Goal: Information Seeking & Learning: Learn about a topic

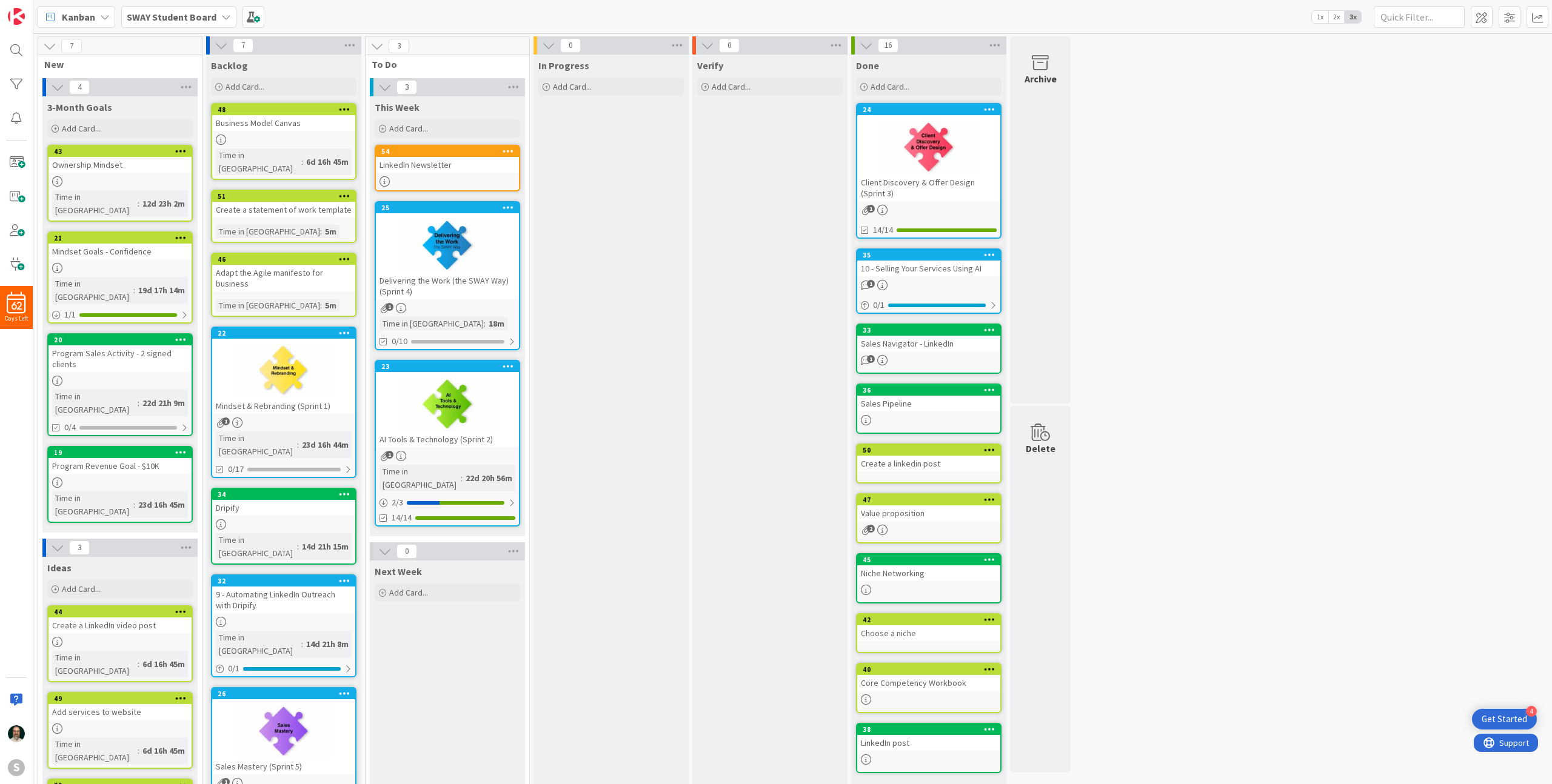
click at [465, 307] on div "1" at bounding box center [447, 308] width 143 height 11
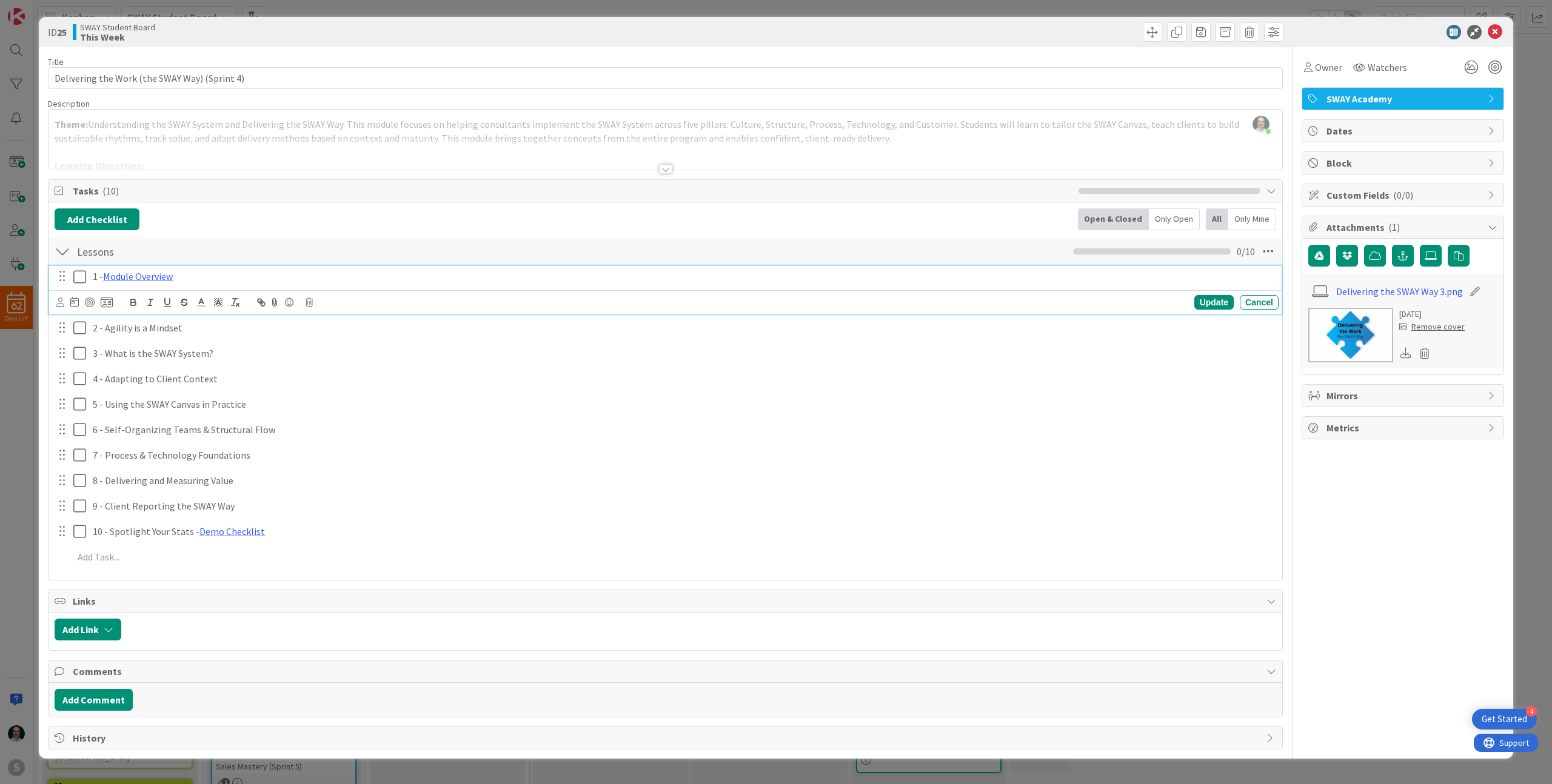
click at [83, 276] on icon at bounding box center [83, 277] width 18 height 15
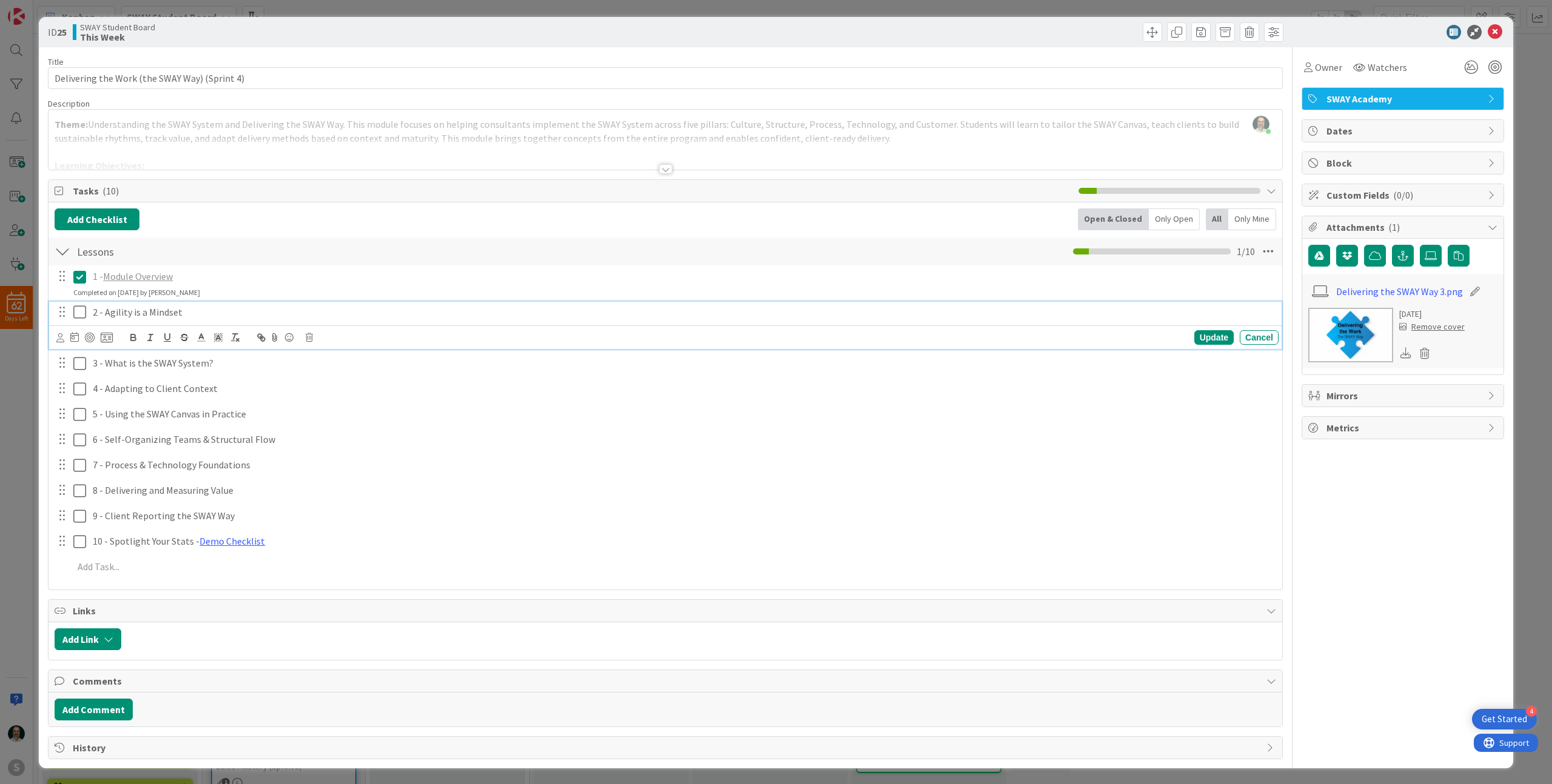
click at [82, 314] on icon at bounding box center [83, 312] width 18 height 15
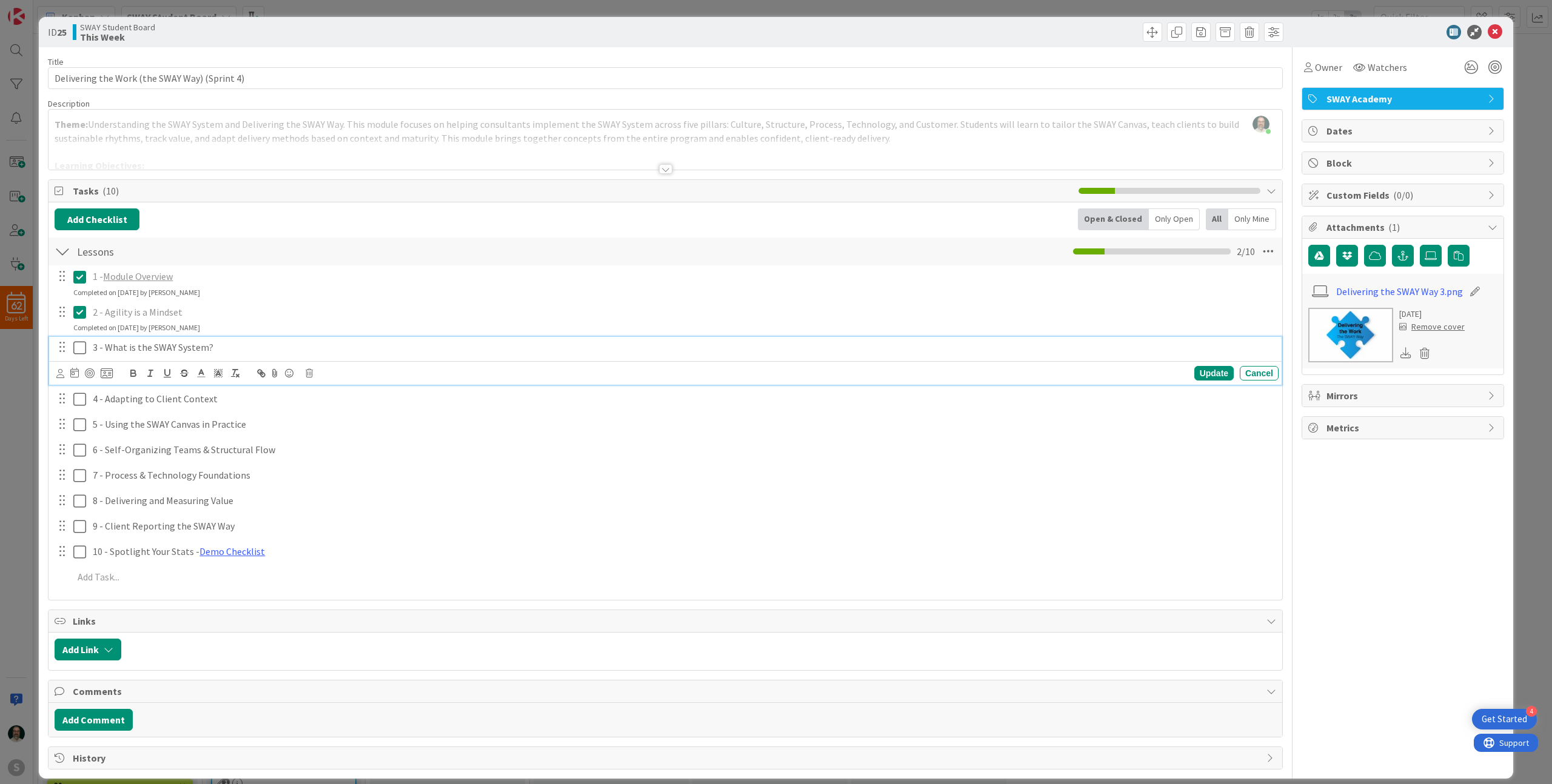
click at [82, 346] on icon at bounding box center [83, 348] width 18 height 15
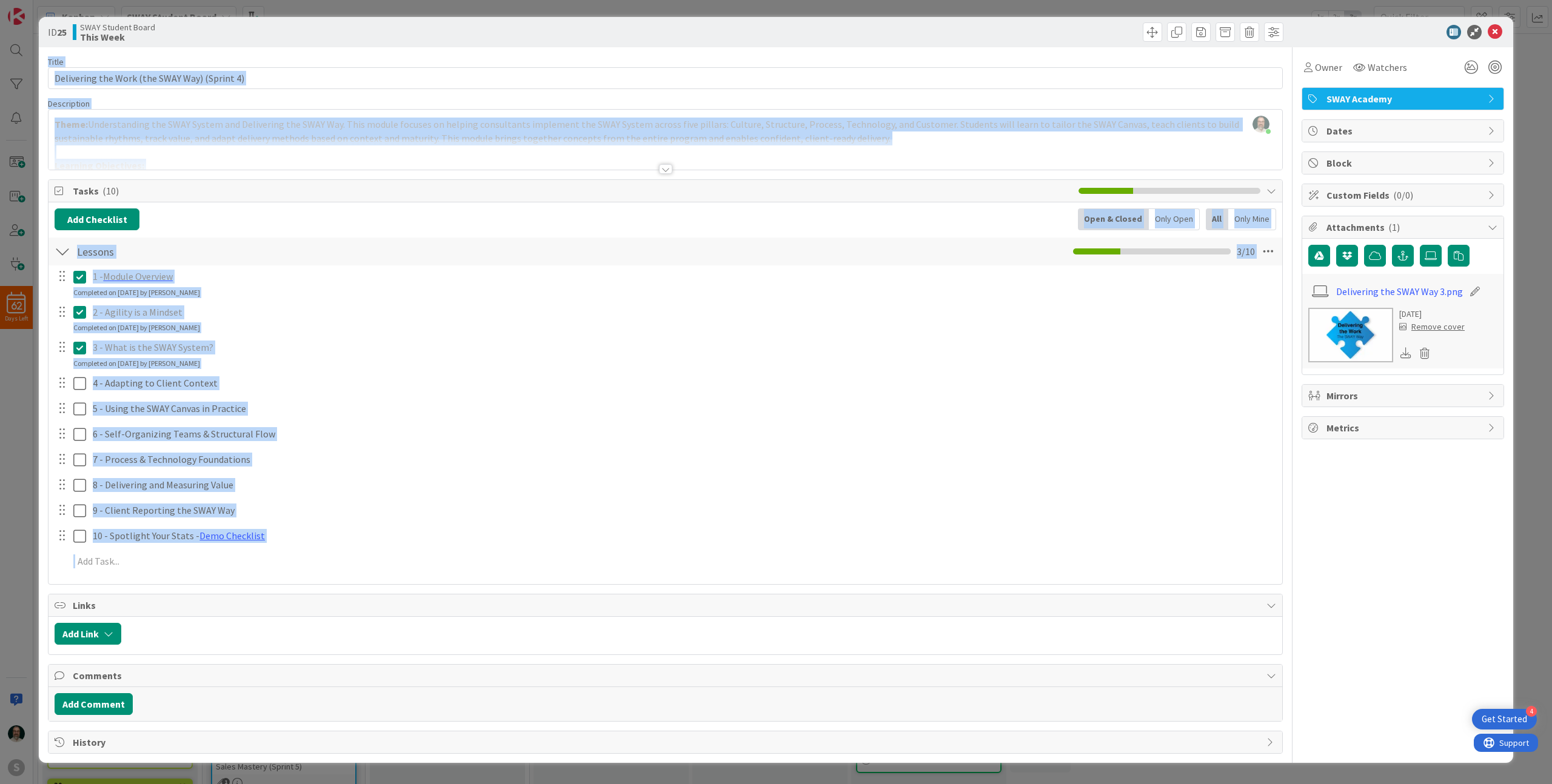
drag, startPoint x: 314, startPoint y: 32, endPoint x: 498, endPoint y: 744, distance: 735.4
click at [498, 744] on div "ID 25 SWAY Student Board This Week Title 45 / 128 Delivering the Work (the SWAY…" at bounding box center [776, 390] width 1474 height 746
click at [288, 37] on div "SWAY Student Board This Week" at bounding box center [367, 32] width 590 height 19
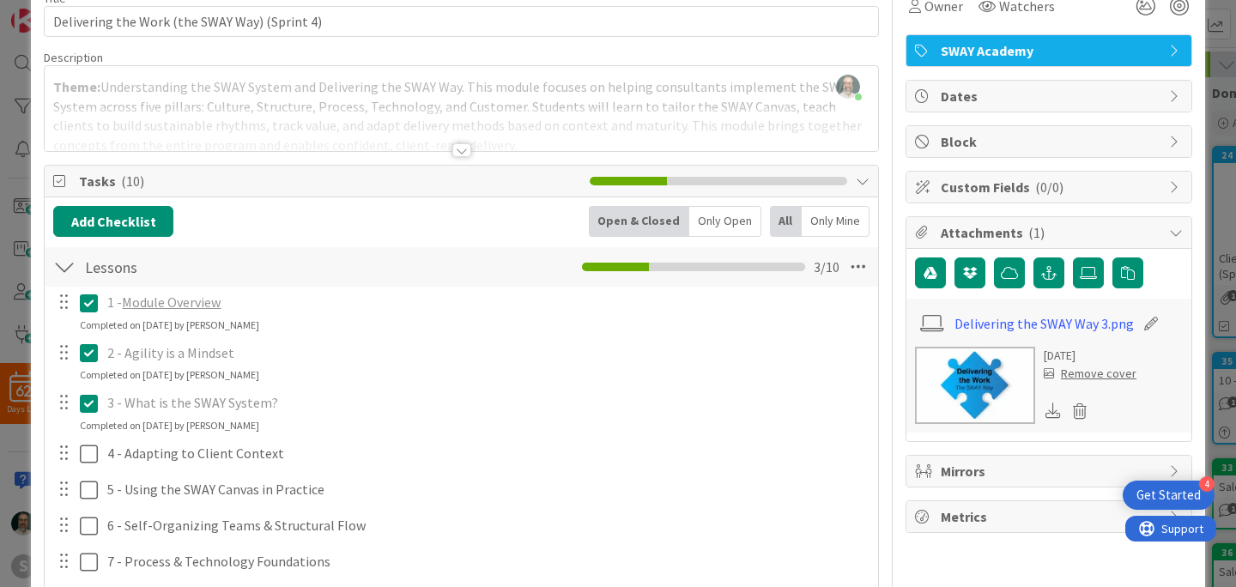
scroll to position [99, 0]
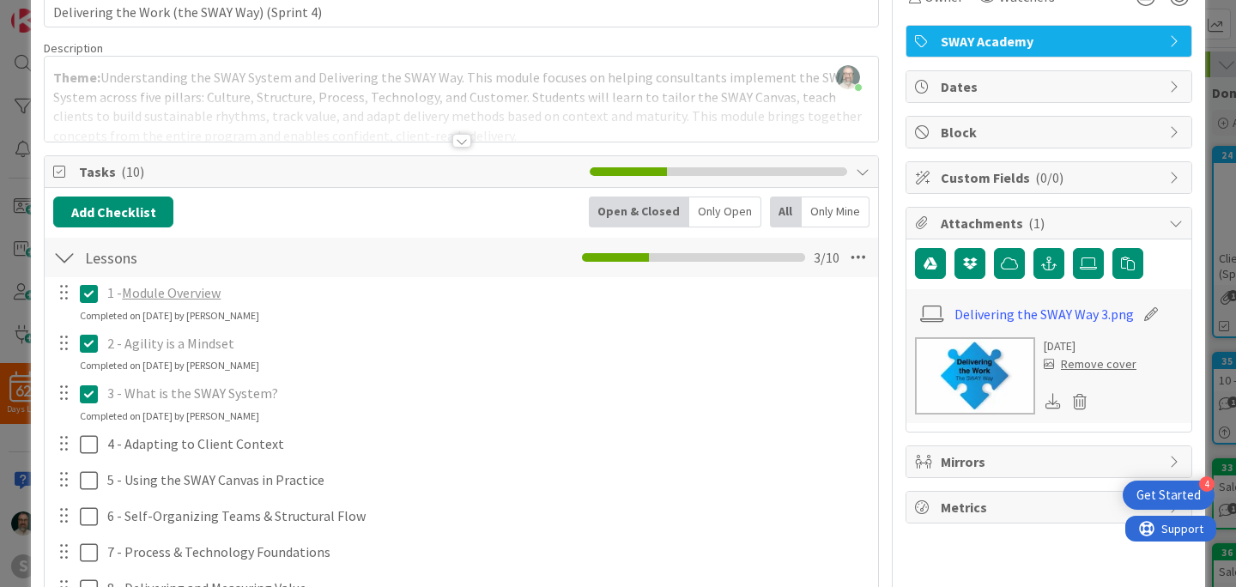
click at [92, 393] on icon at bounding box center [93, 394] width 26 height 21
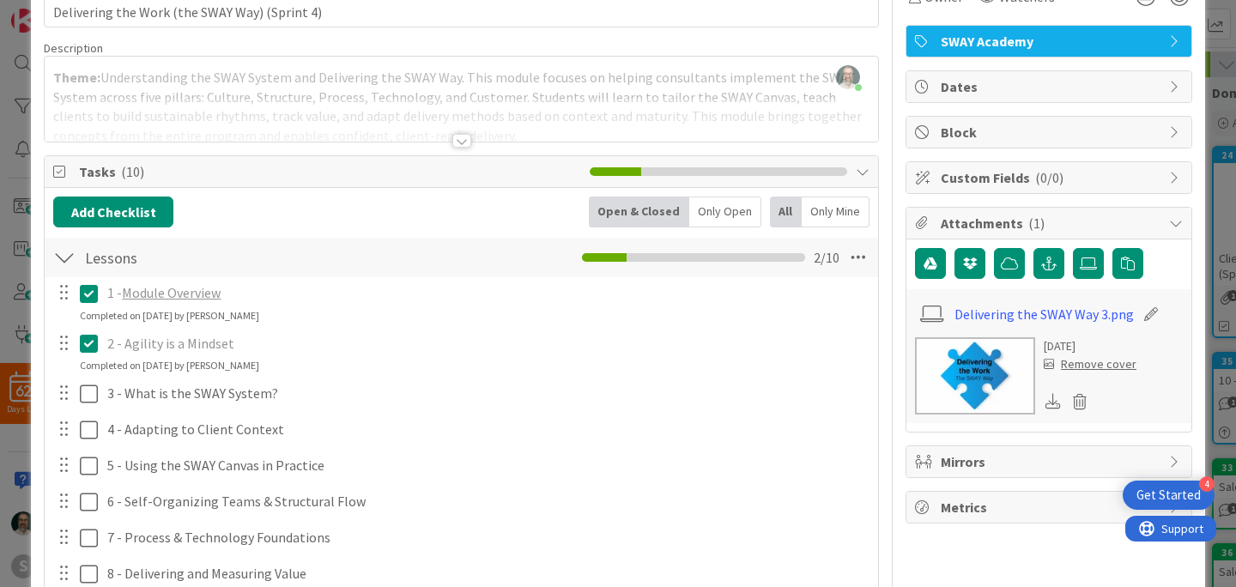
click at [413, 330] on div "2 - Agility is a Mindset" at bounding box center [486, 344] width 772 height 30
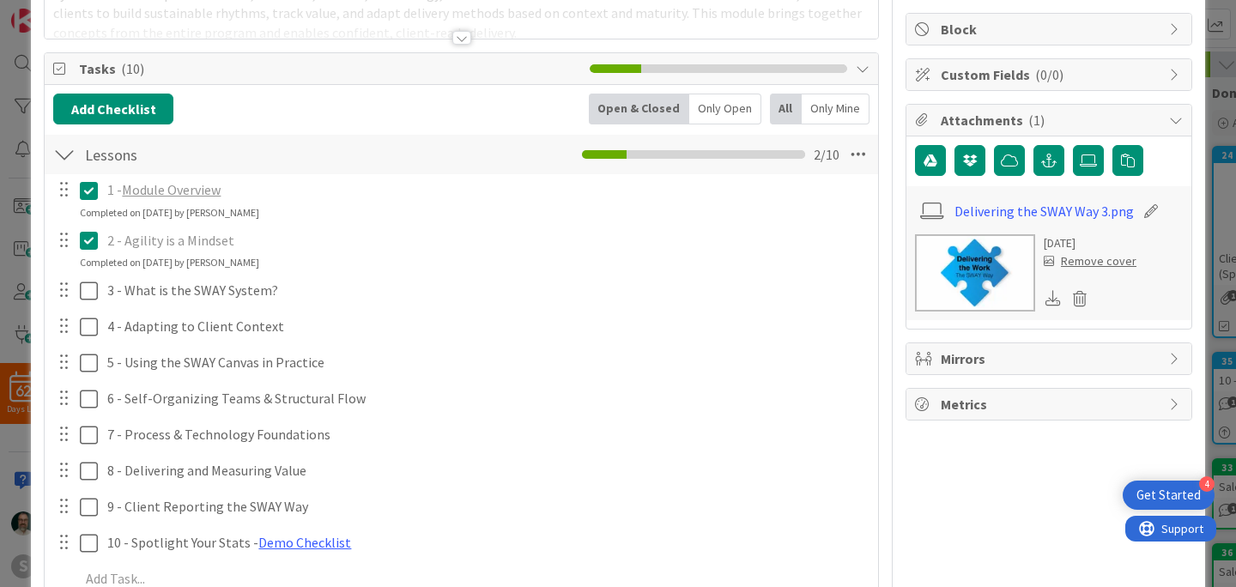
scroll to position [208, 0]
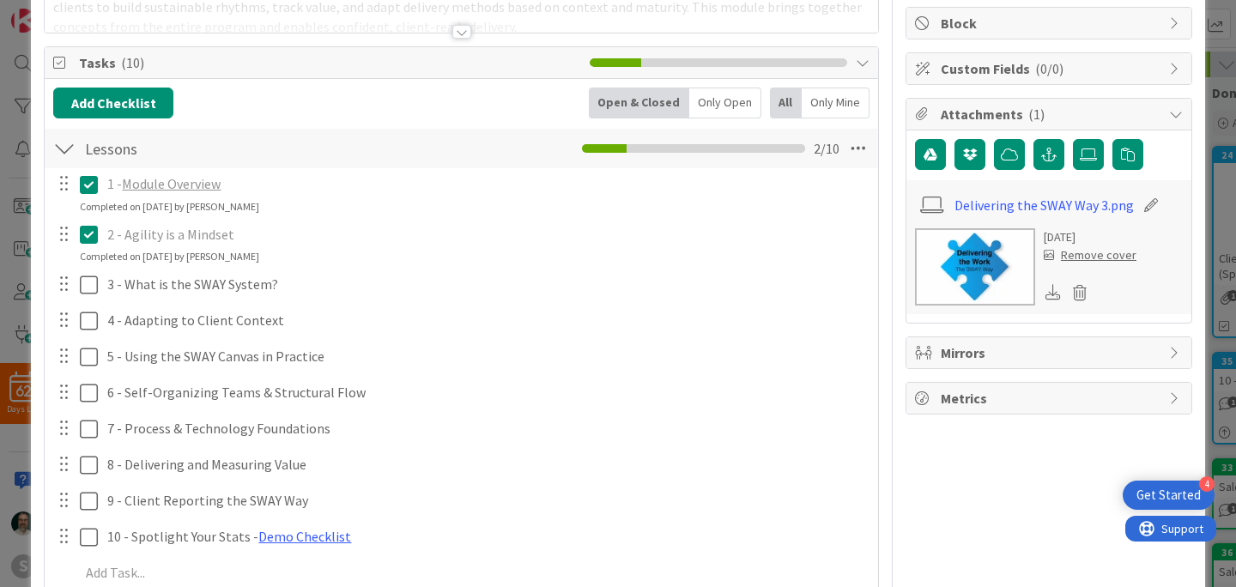
click at [225, 235] on p "2 - Agility is a Mindset" at bounding box center [486, 235] width 759 height 20
click at [214, 238] on p "2 - Agility is a Mindset" at bounding box center [486, 235] width 759 height 20
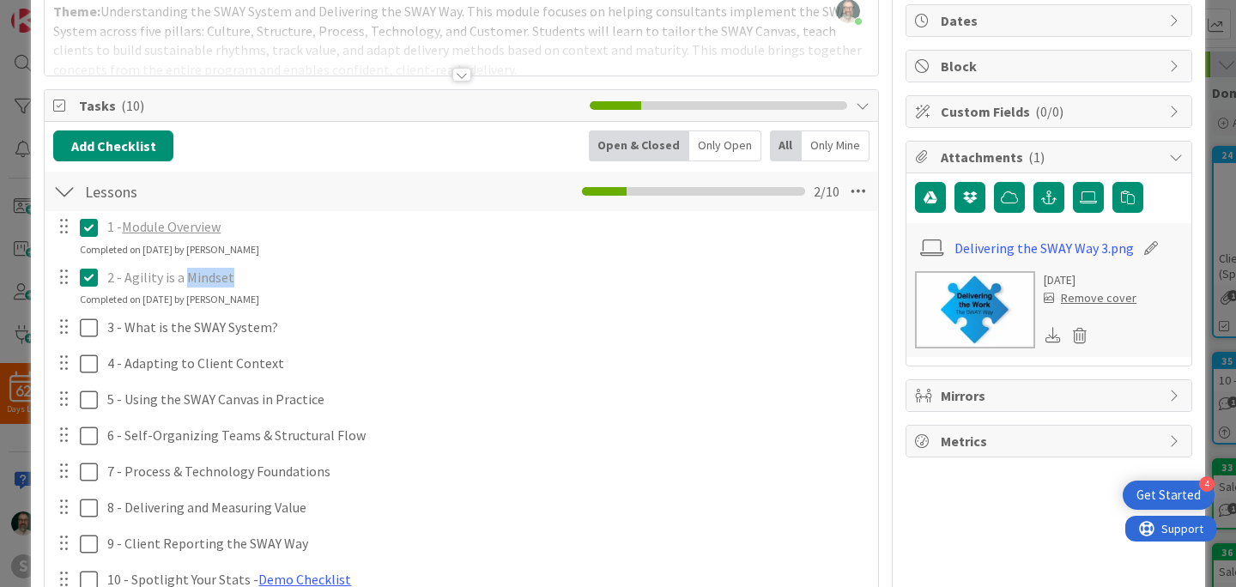
scroll to position [159, 0]
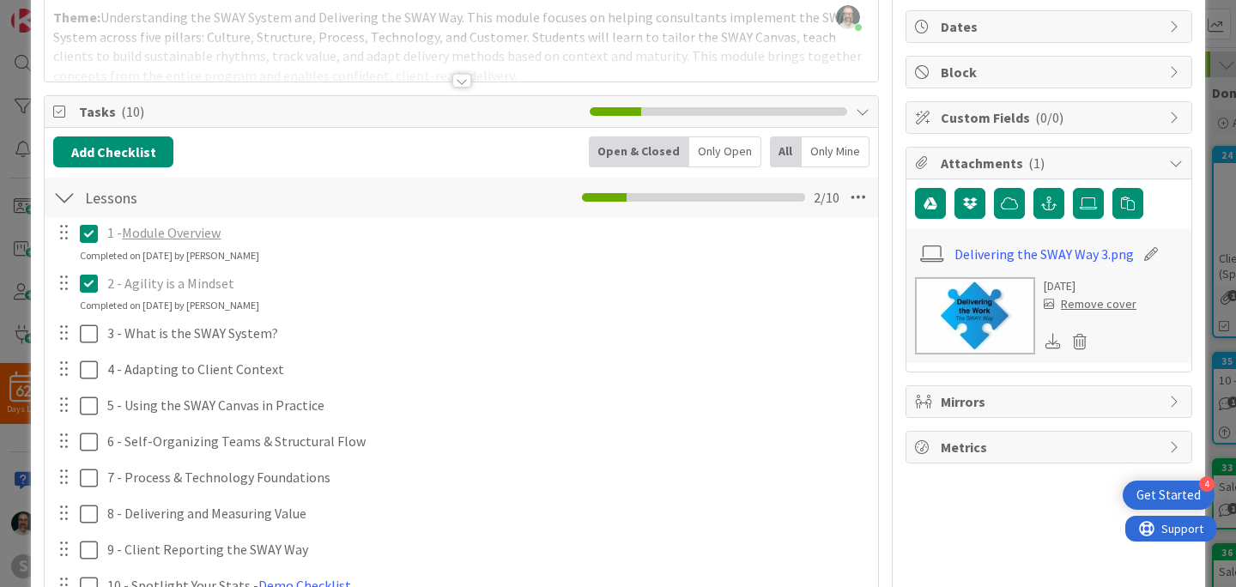
click at [161, 282] on p "2 - Agility is a Mindset" at bounding box center [486, 284] width 759 height 20
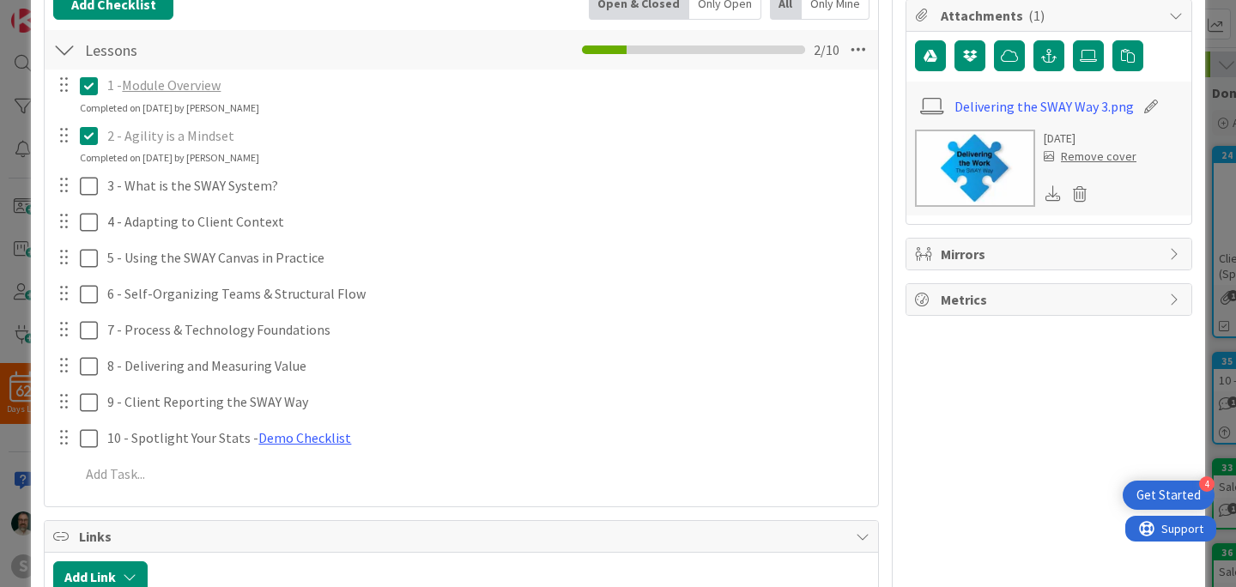
scroll to position [299, 0]
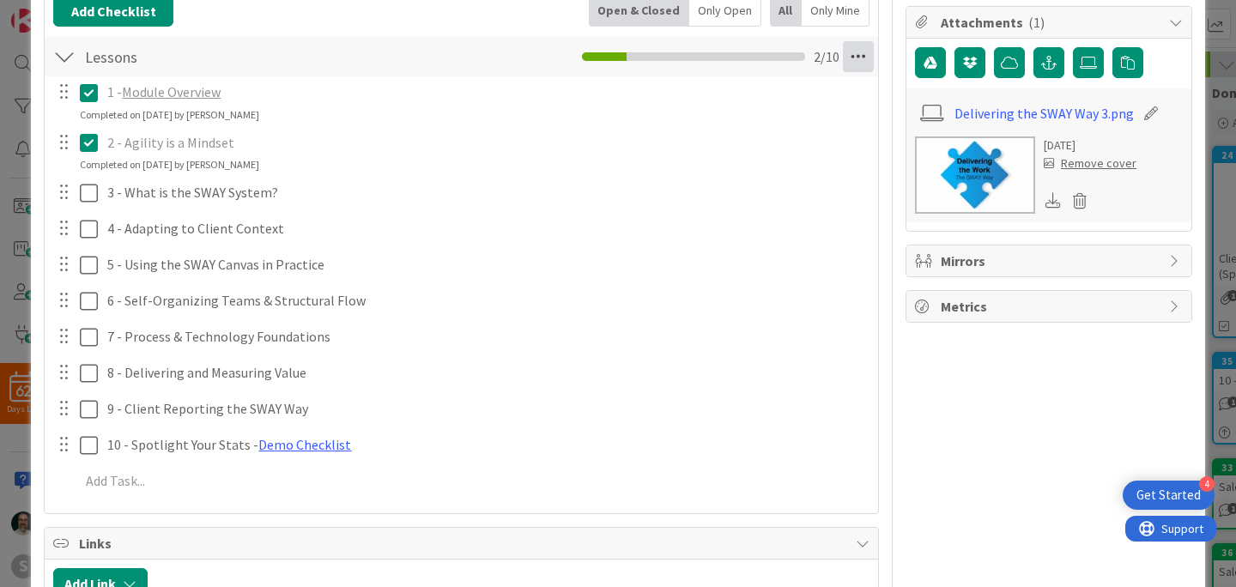
click at [856, 60] on icon at bounding box center [858, 56] width 31 height 31
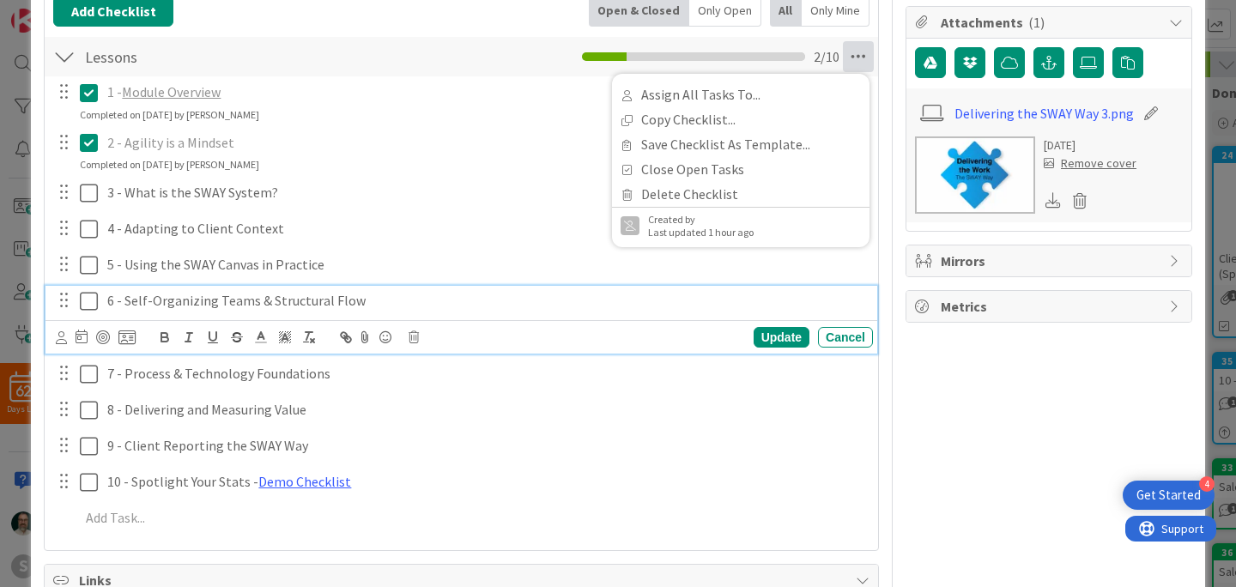
click at [451, 298] on p "6 - Self-Organizing Teams & Structural Flow" at bounding box center [486, 301] width 759 height 20
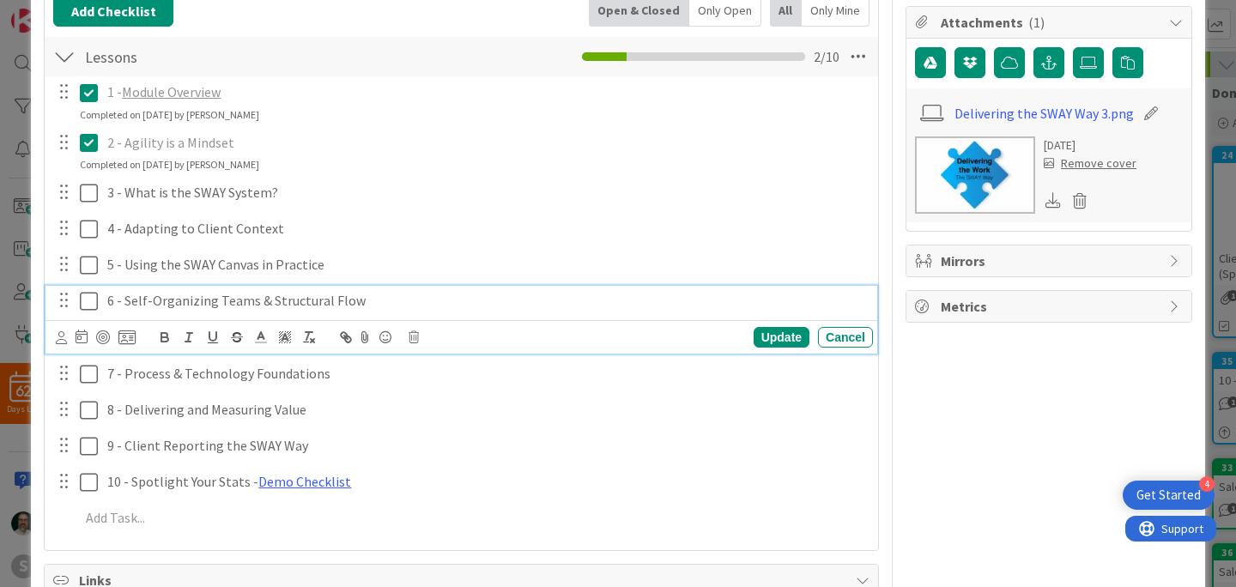
click at [93, 144] on icon at bounding box center [93, 142] width 26 height 21
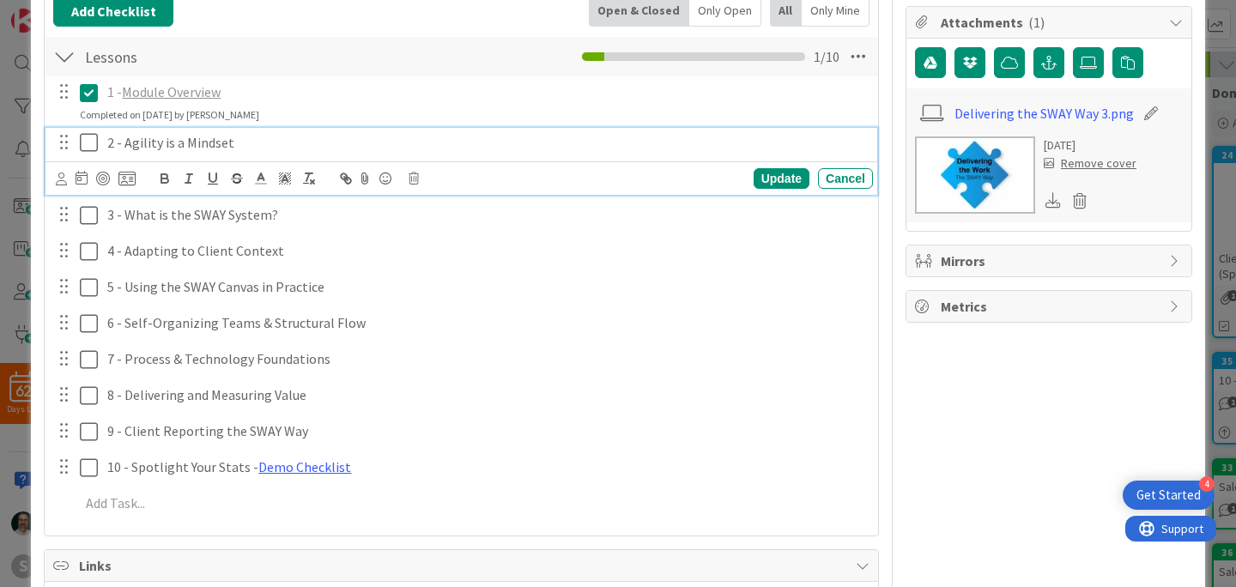
click at [386, 148] on p "2 - Agility is a Mindset" at bounding box center [486, 143] width 759 height 20
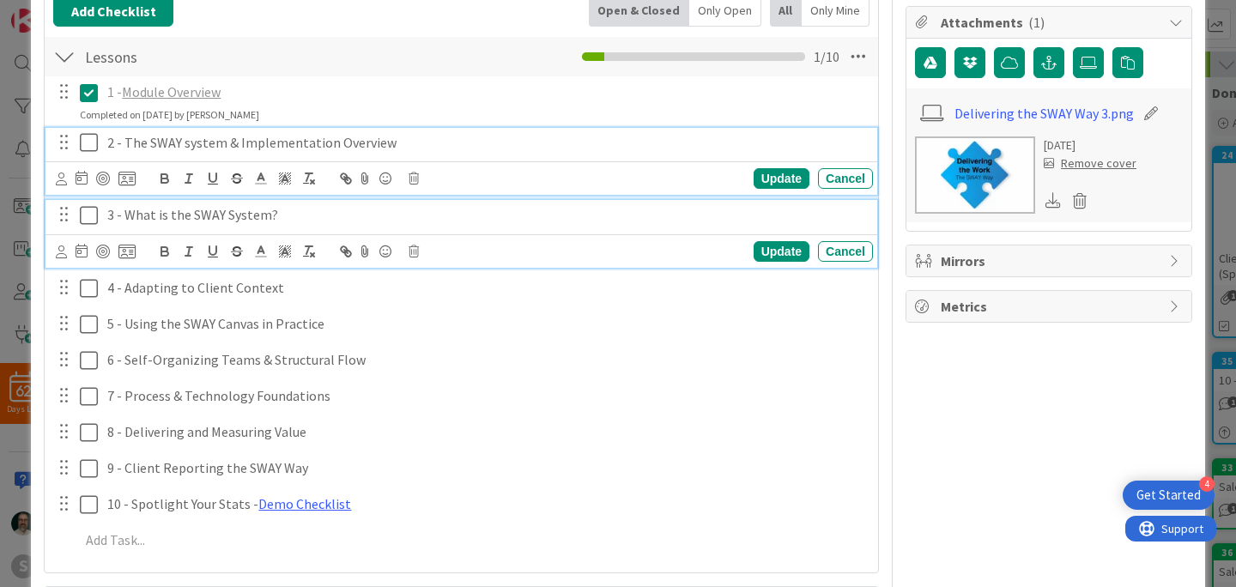
click at [281, 220] on p "3 - What is the SWAY System?" at bounding box center [486, 215] width 759 height 20
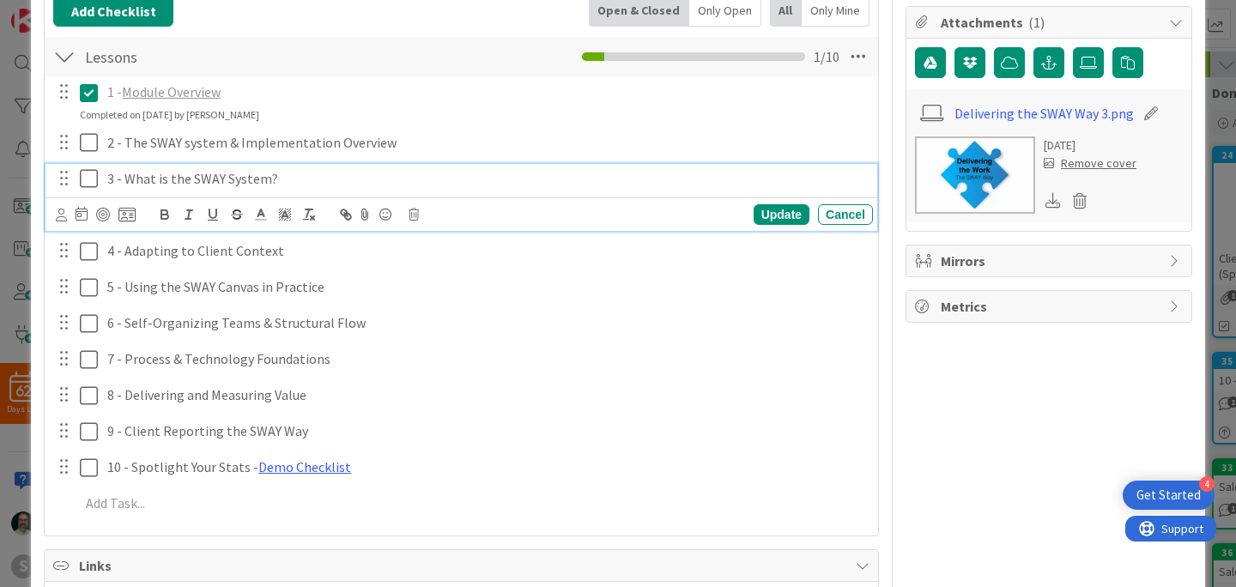
scroll to position [263, 0]
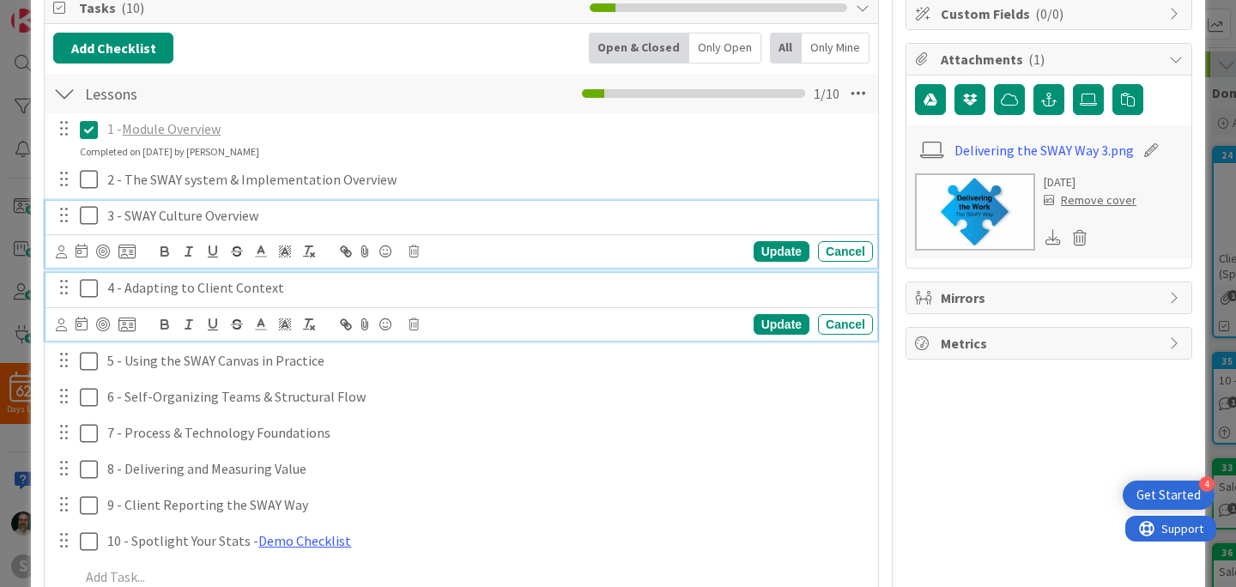
click at [283, 293] on p "4 - Adapting to Client Context" at bounding box center [486, 288] width 759 height 20
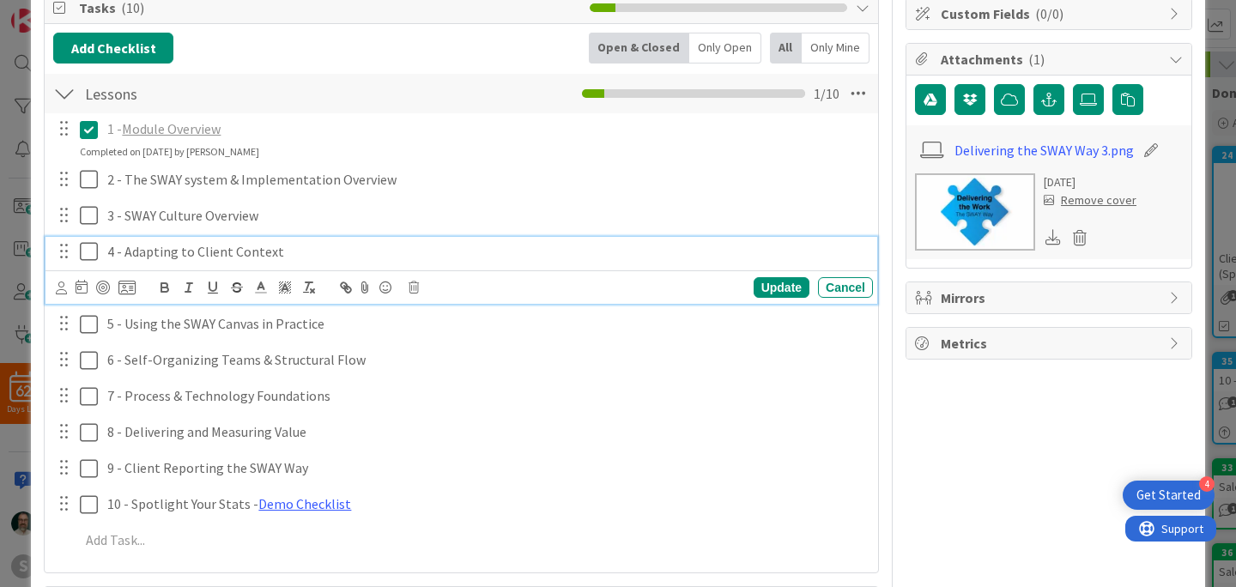
scroll to position [226, 0]
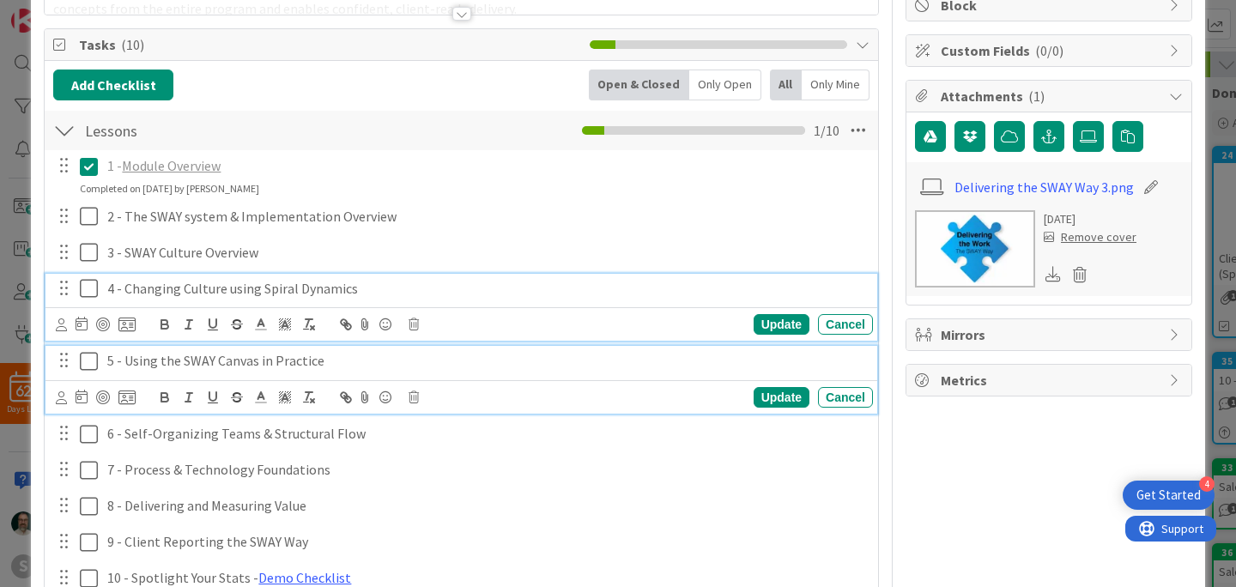
click at [344, 363] on p "5 - Using the SWAY Canvas in Practice" at bounding box center [486, 361] width 759 height 20
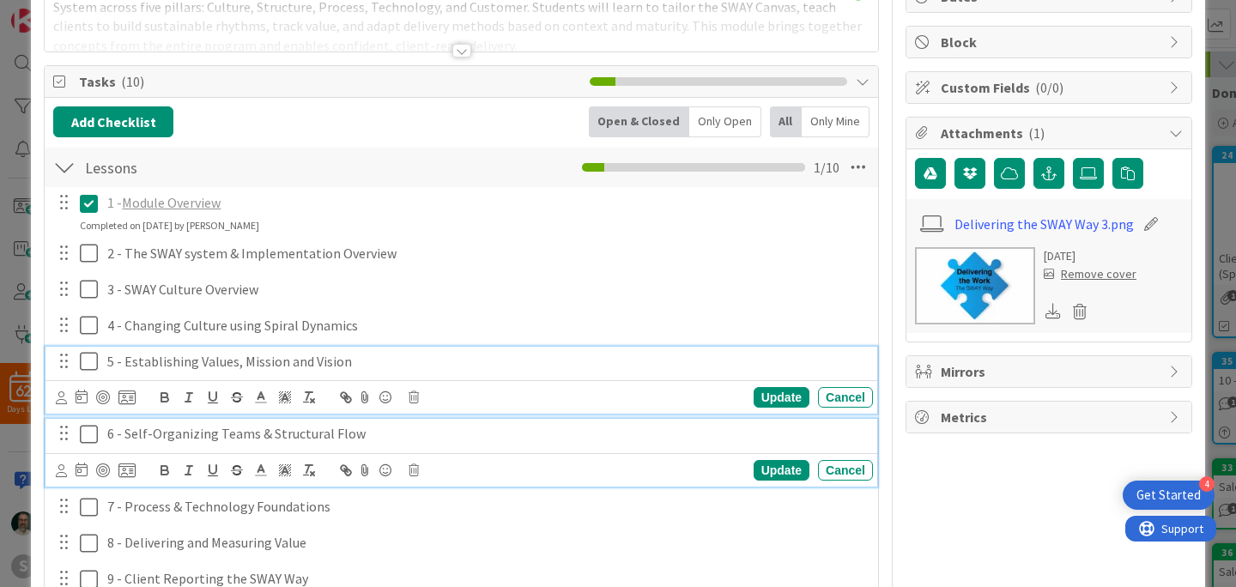
click at [417, 447] on div "6 - Self-Organizing Teams & Structural Flow" at bounding box center [486, 434] width 772 height 30
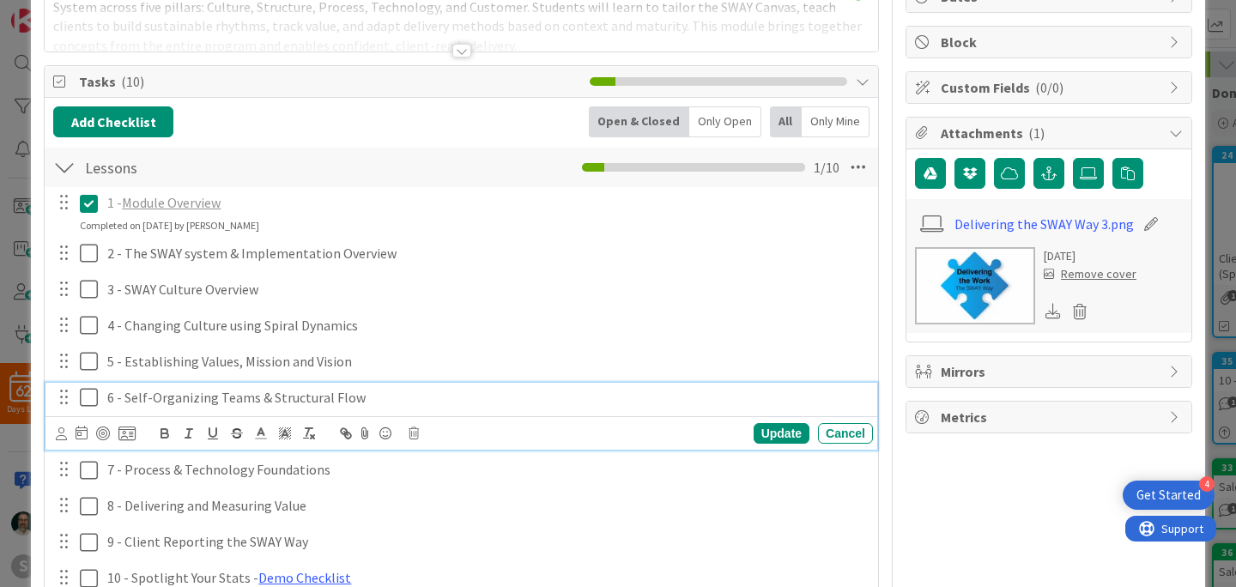
scroll to position [152, 0]
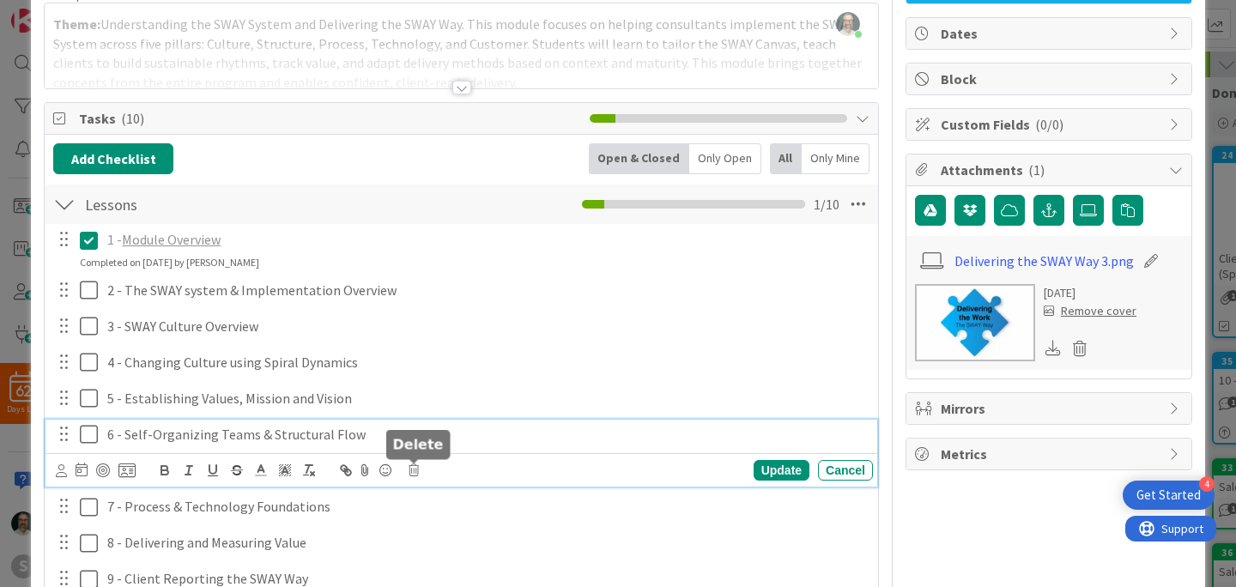
click at [414, 469] on icon at bounding box center [413, 470] width 10 height 12
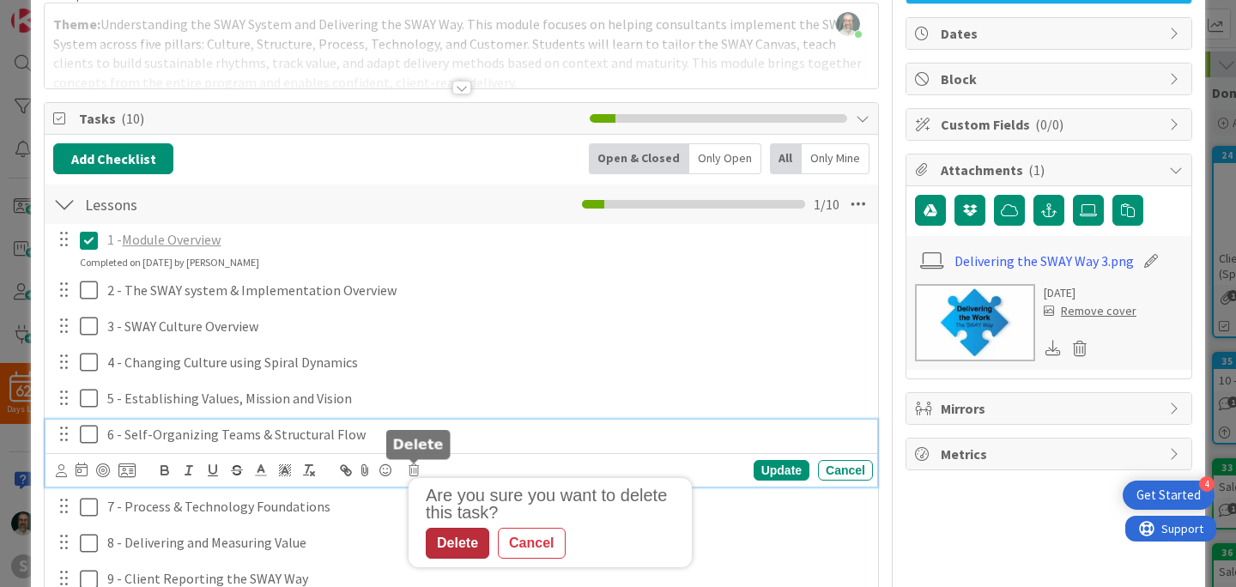
click at [463, 544] on div "Delete" at bounding box center [458, 543] width 64 height 31
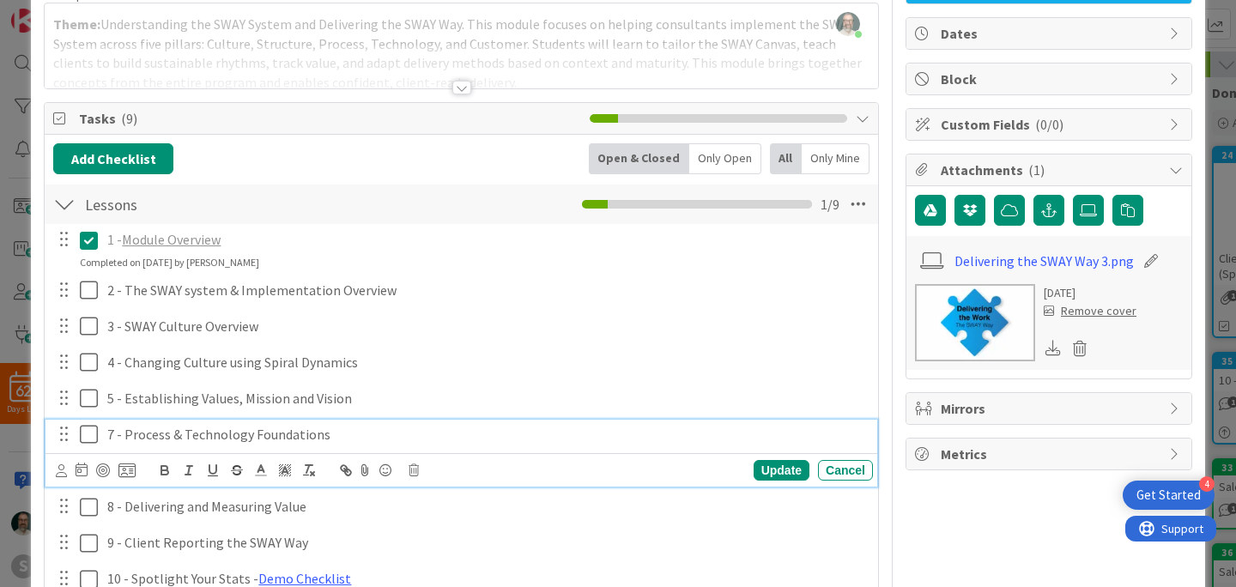
click at [337, 437] on p "7 - Process & Technology Foundations" at bounding box center [486, 435] width 759 height 20
click at [415, 471] on icon at bounding box center [413, 470] width 10 height 12
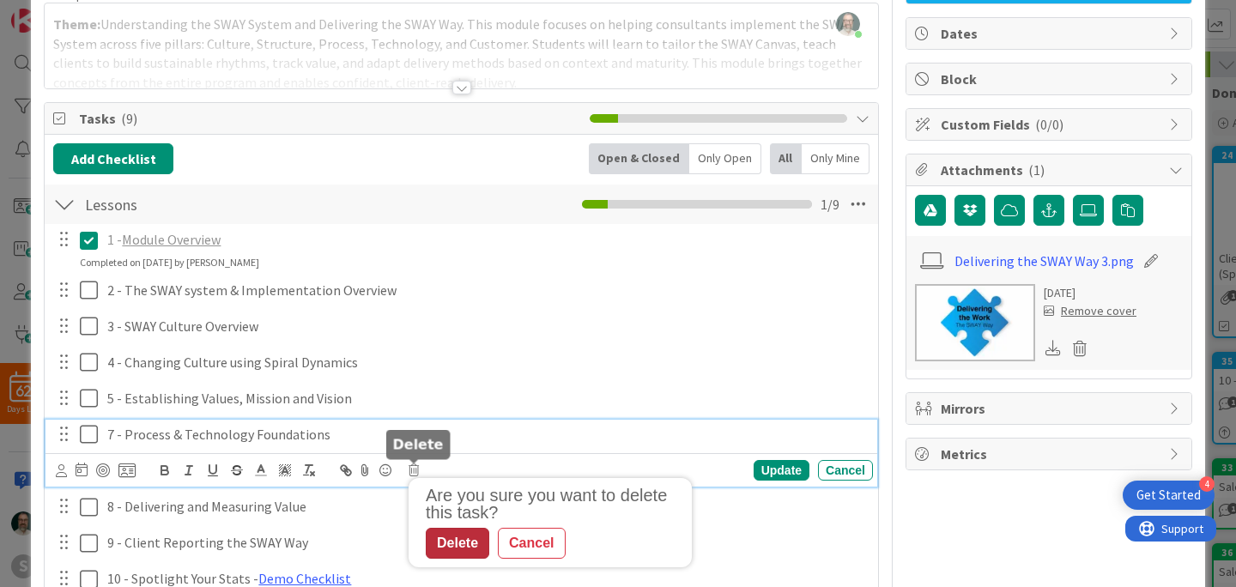
click at [455, 540] on div "Delete" at bounding box center [458, 543] width 64 height 31
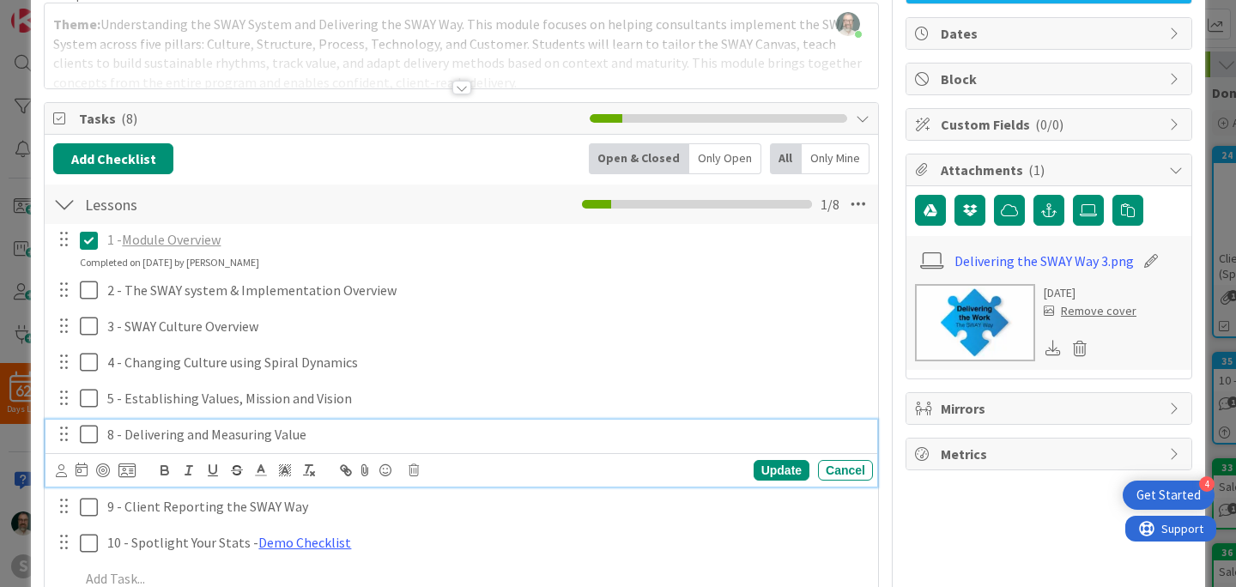
click at [330, 433] on p "8 - Delivering and Measuring Value" at bounding box center [486, 435] width 759 height 20
click at [416, 473] on icon at bounding box center [413, 470] width 10 height 12
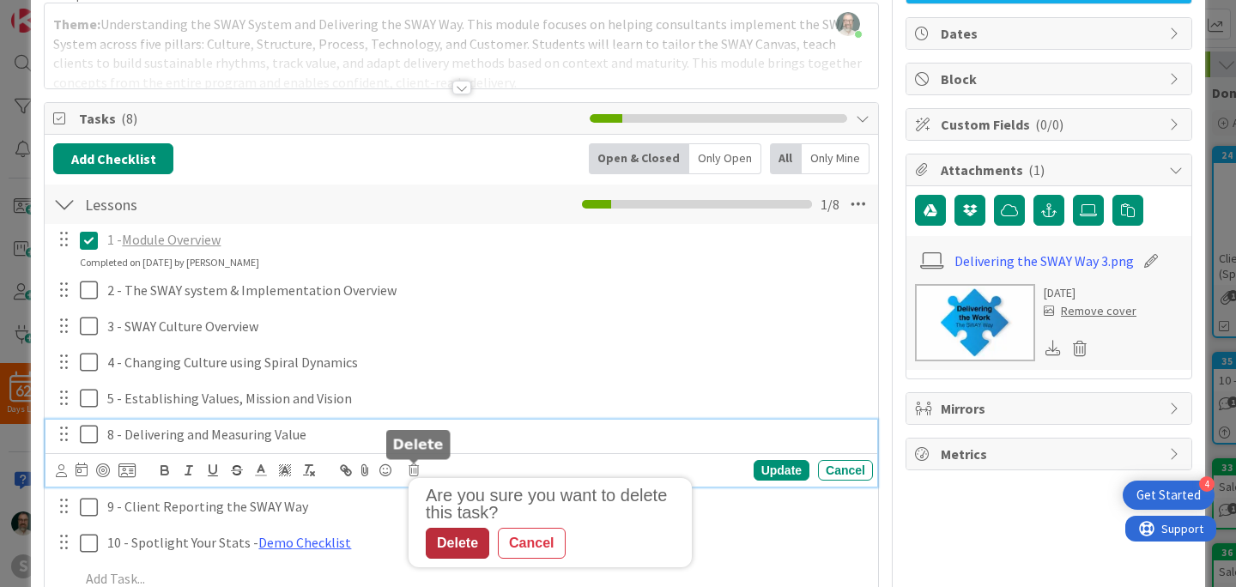
click at [467, 552] on div "Delete" at bounding box center [458, 543] width 64 height 31
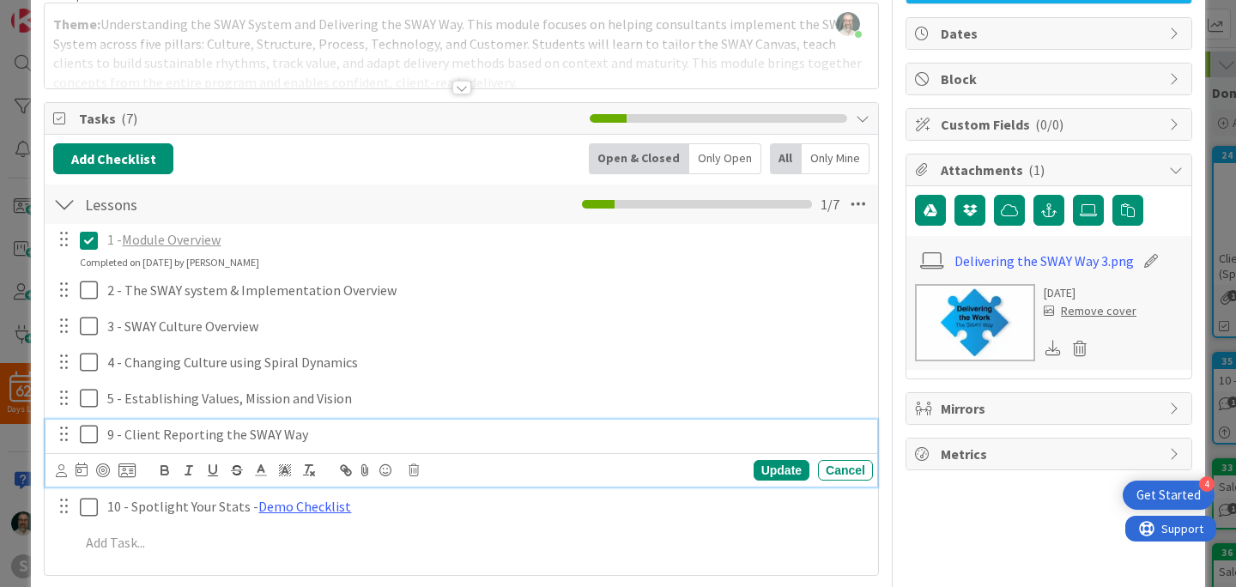
click at [330, 435] on p "9 - Client Reporting the SWAY Way" at bounding box center [486, 435] width 759 height 20
click at [414, 469] on icon at bounding box center [413, 470] width 10 height 12
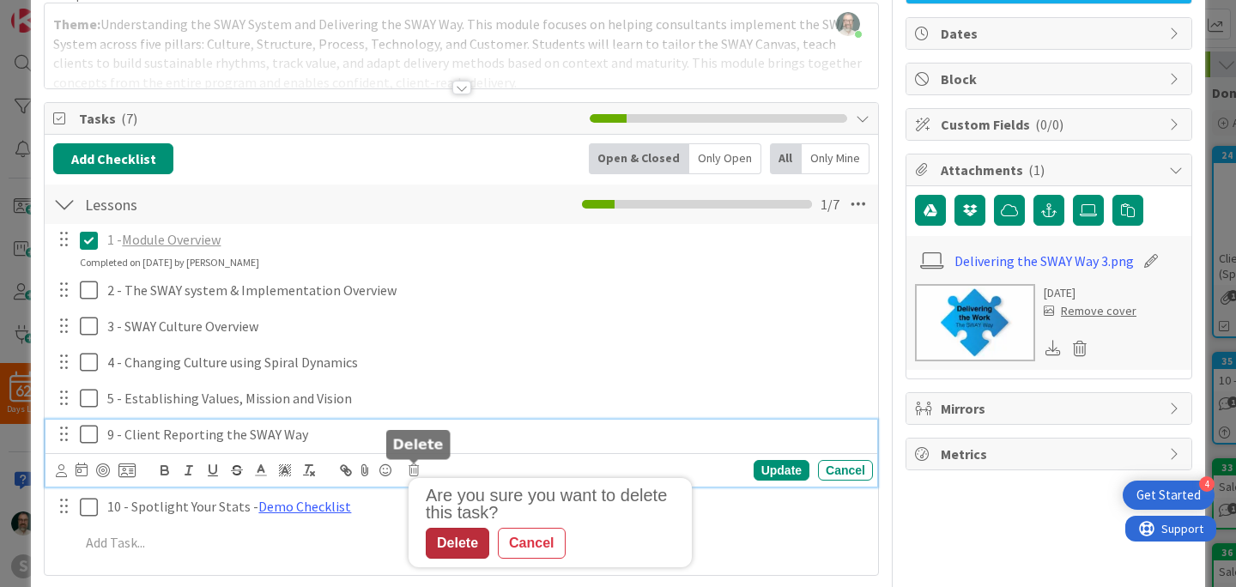
click at [463, 543] on div "Delete" at bounding box center [458, 543] width 64 height 31
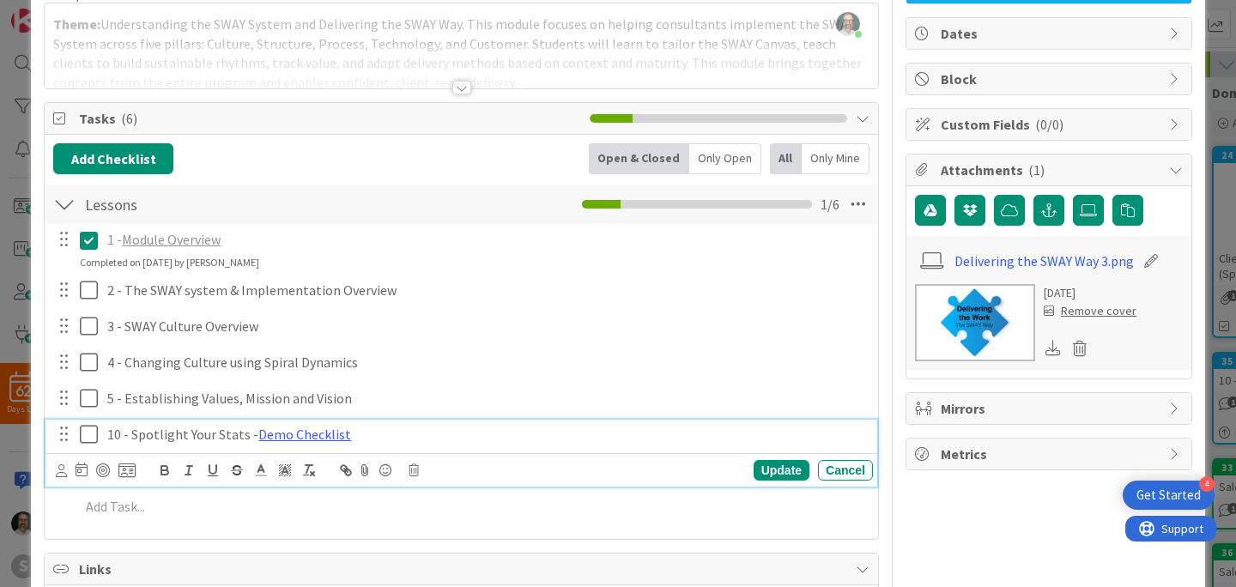
click at [392, 439] on p "10 - Spotlight Your Stats - Demo Checklist" at bounding box center [486, 435] width 759 height 20
click at [114, 434] on p "10 - Spotlight Your Stats - Demo Checklist" at bounding box center [486, 435] width 759 height 20
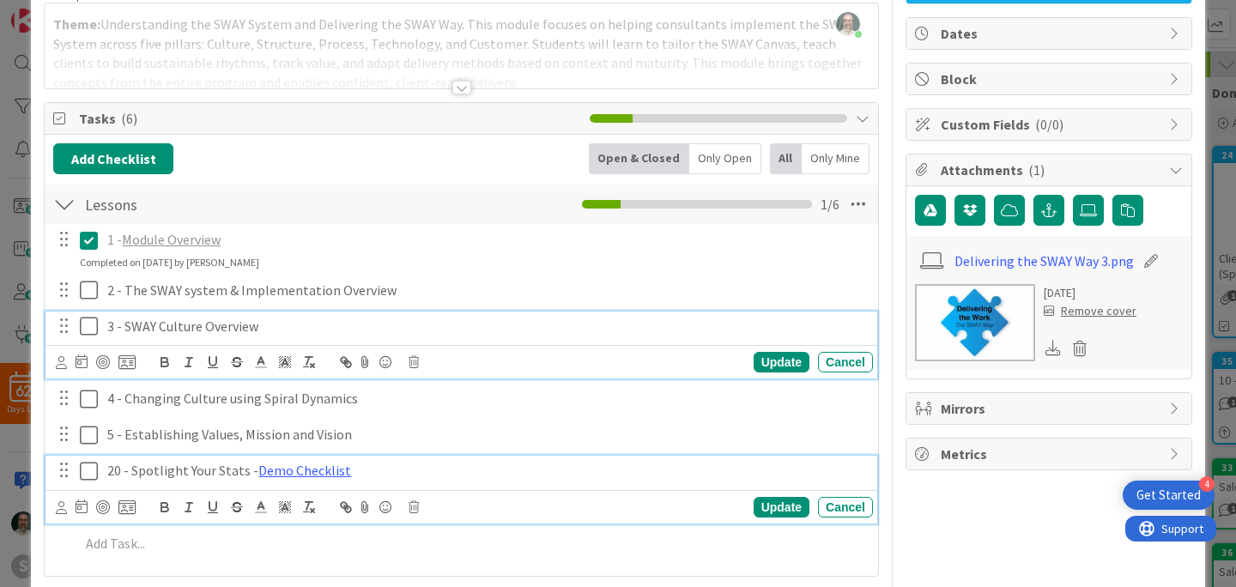
click at [611, 318] on div "3 - SWAY Culture Overview Update Cancel" at bounding box center [461, 346] width 832 height 68
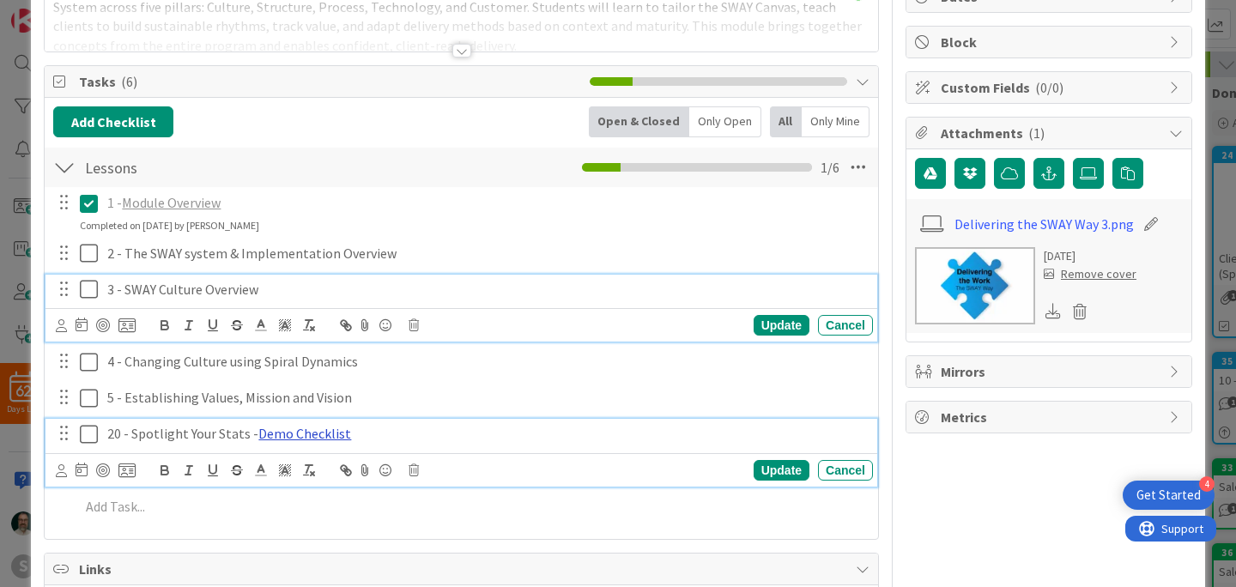
click at [306, 437] on link "Demo Checklist" at bounding box center [304, 433] width 93 height 17
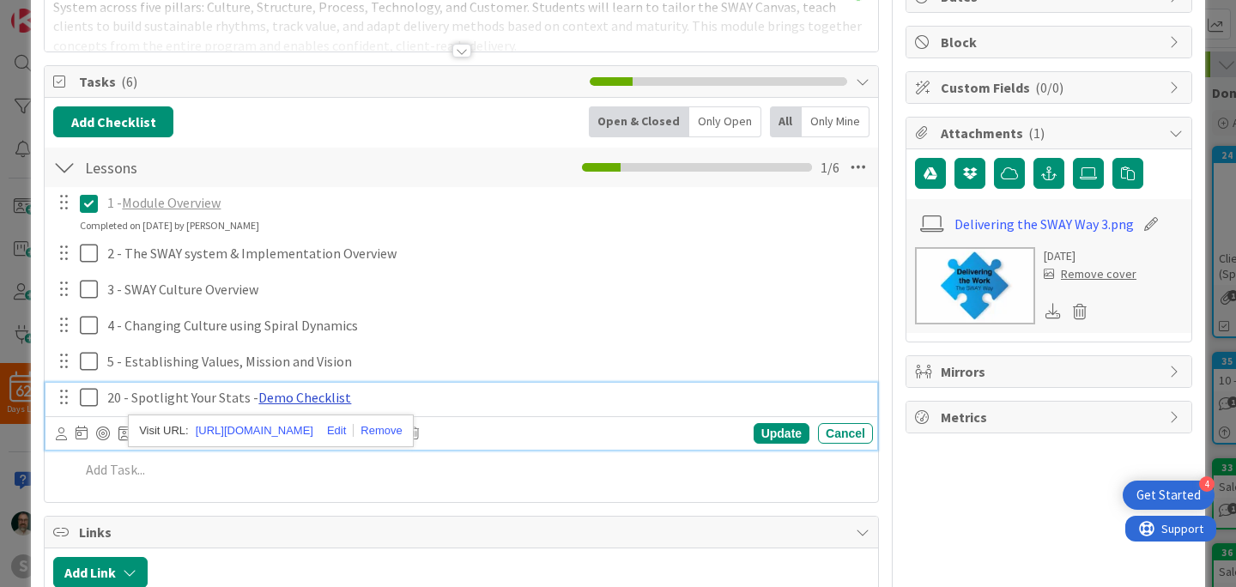
scroll to position [152, 0]
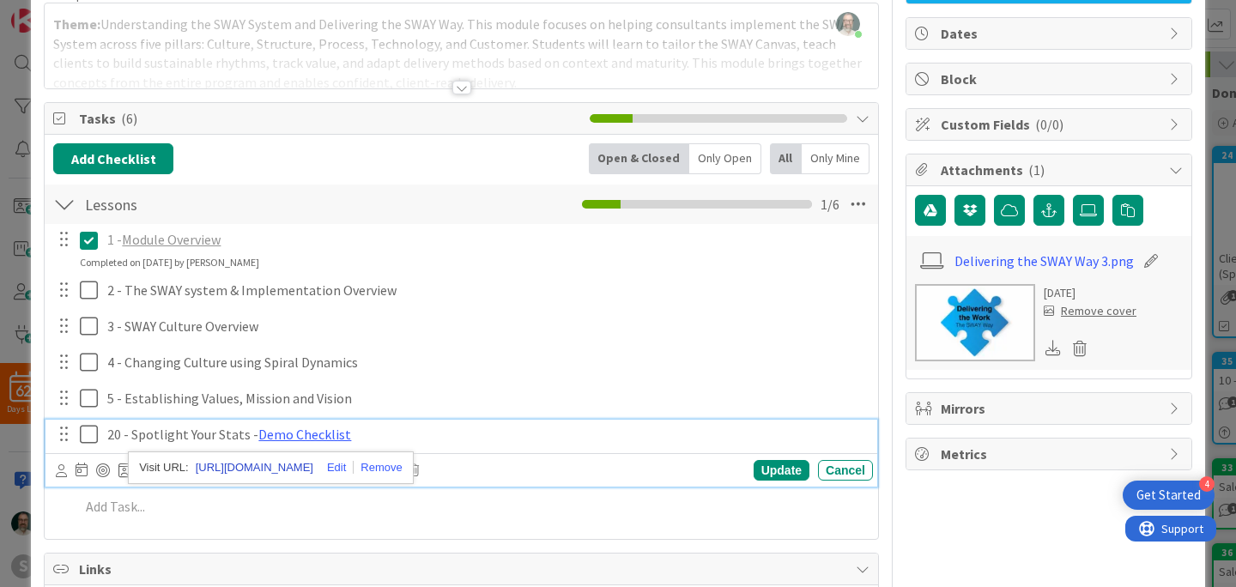
click at [306, 464] on link "[URL][DOMAIN_NAME]" at bounding box center [255, 468] width 118 height 22
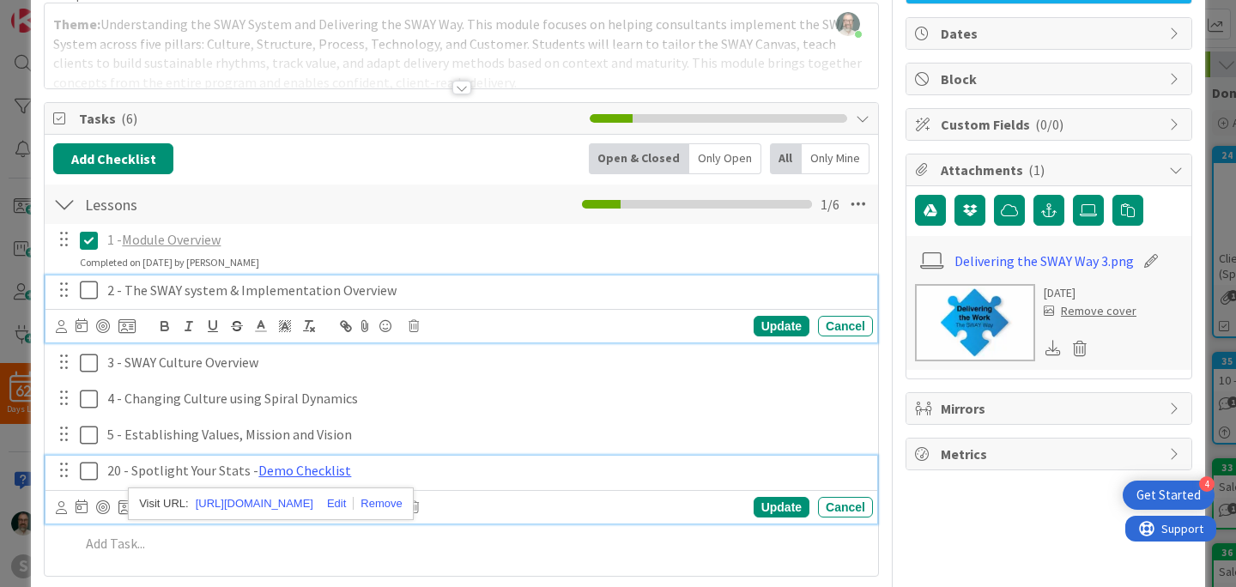
click at [91, 290] on icon at bounding box center [93, 290] width 26 height 21
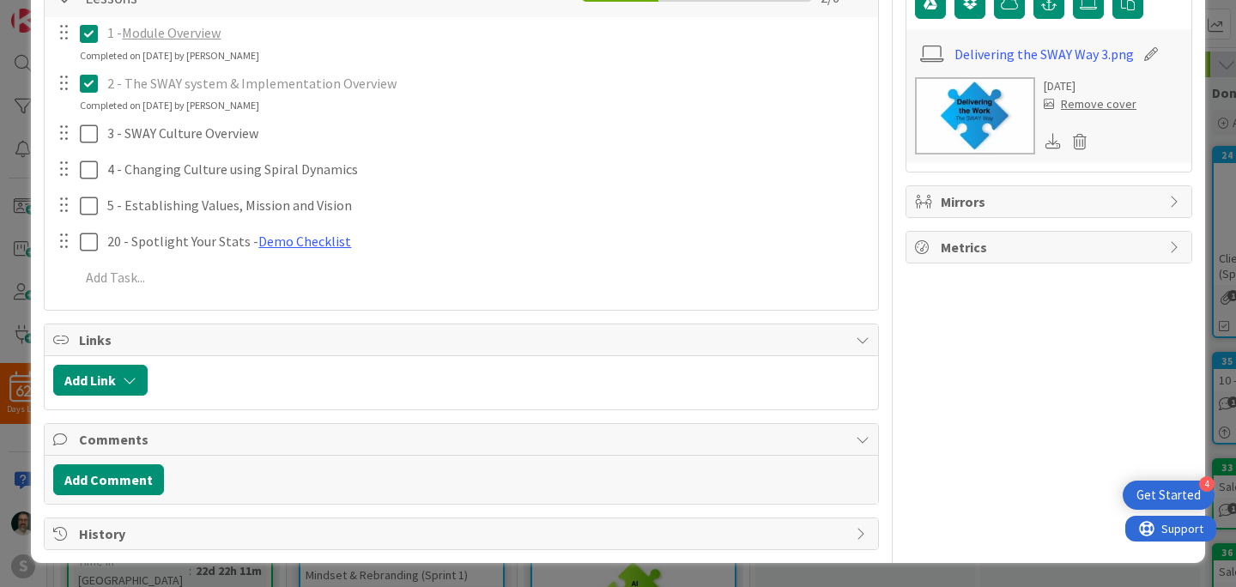
scroll to position [0, 0]
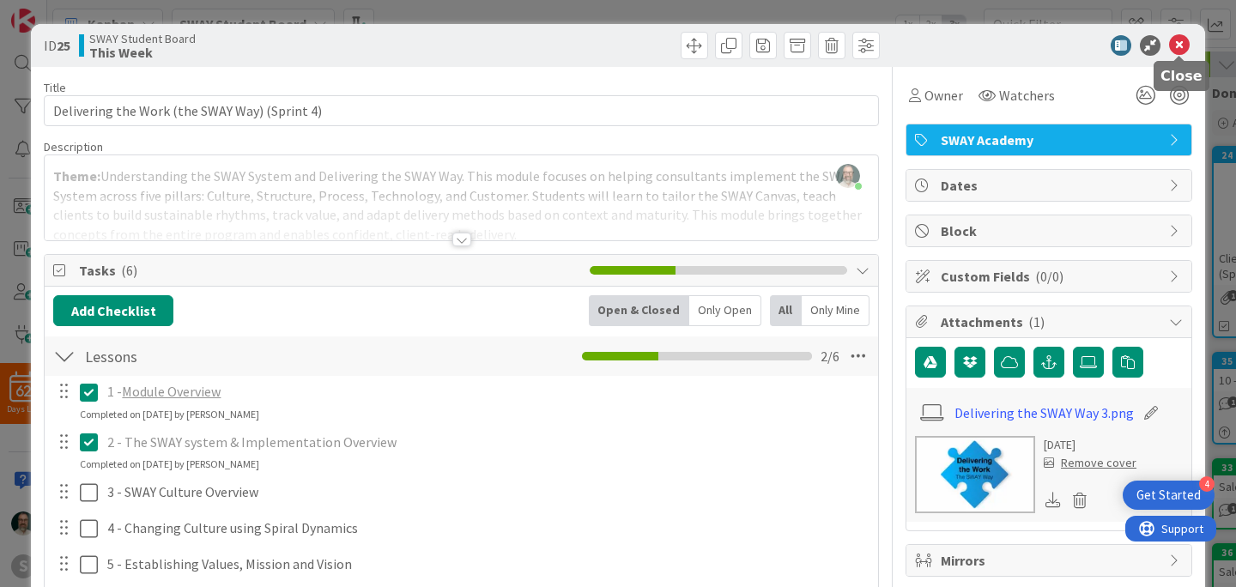
click at [1183, 42] on icon at bounding box center [1179, 45] width 21 height 21
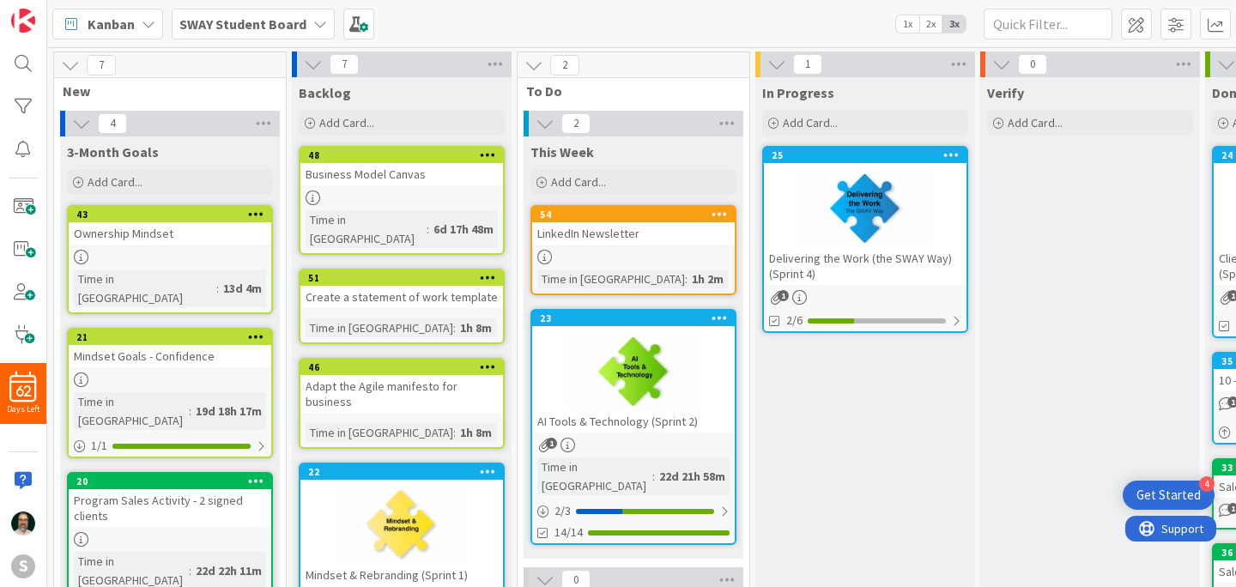
click at [860, 264] on div "Delivering the Work (the SWAY Way) (Sprint 4)" at bounding box center [865, 266] width 203 height 38
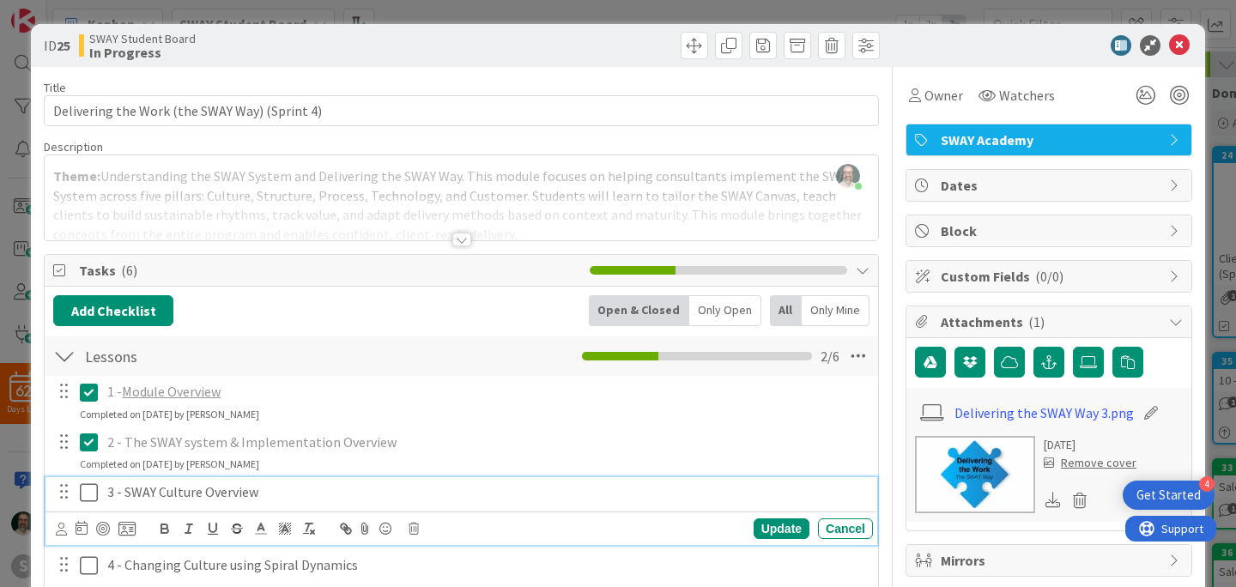
click at [92, 490] on icon at bounding box center [93, 492] width 26 height 21
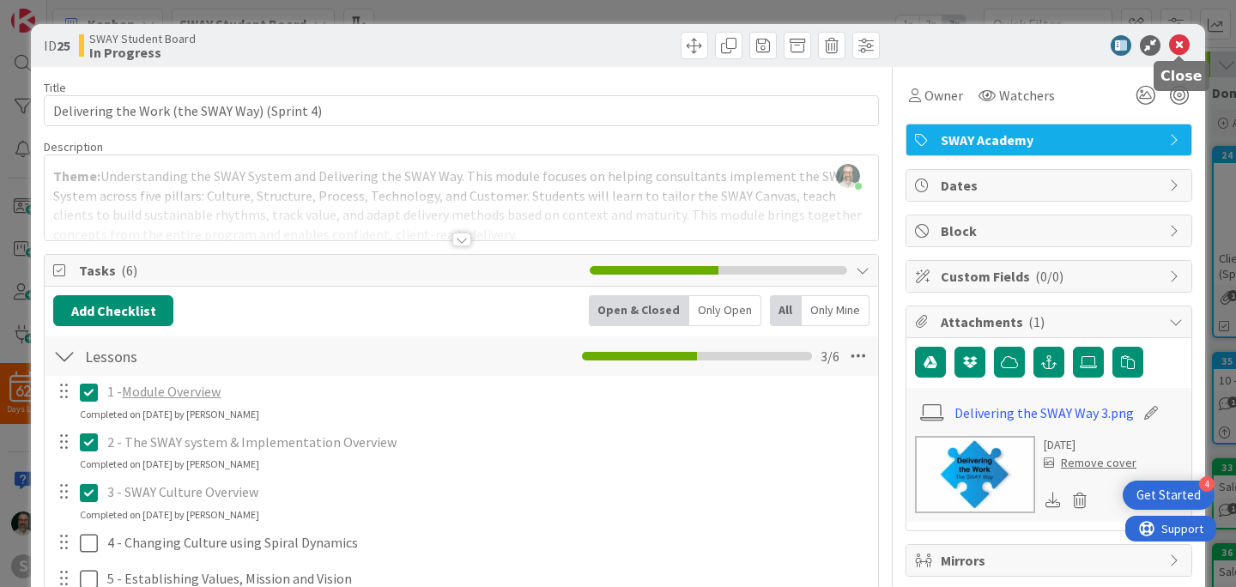
click at [1180, 46] on icon at bounding box center [1179, 45] width 21 height 21
